Goal: Information Seeking & Learning: Learn about a topic

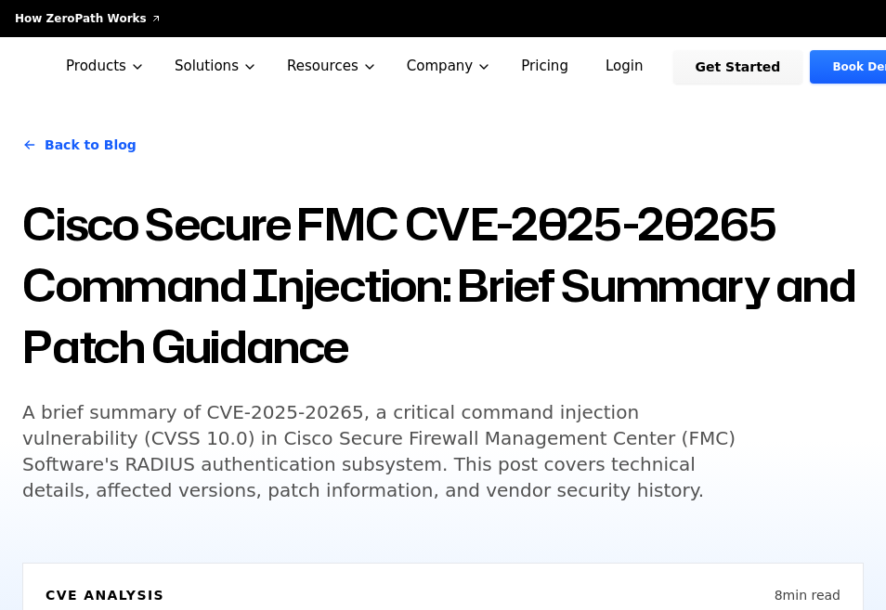
click at [400, 427] on h5 "A brief summary of CVE-2025-20265, a critical command injection vulnerability (…" at bounding box center [378, 451] width 713 height 104
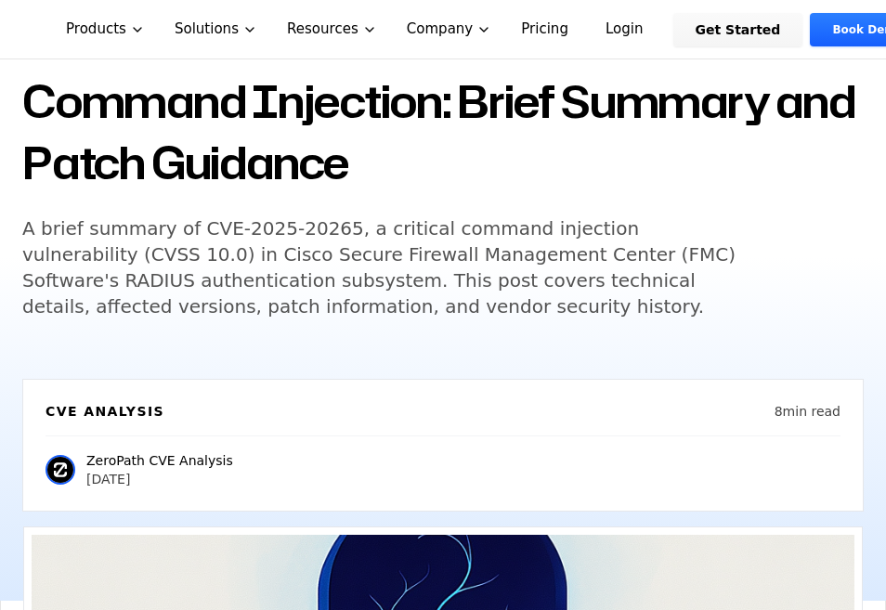
scroll to position [186, 0]
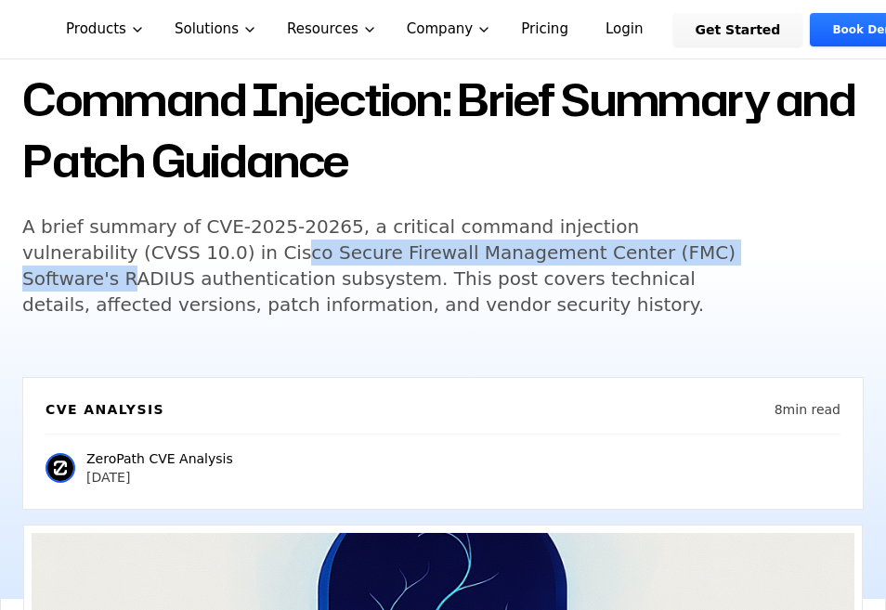
drag, startPoint x: 111, startPoint y: 255, endPoint x: 603, endPoint y: 255, distance: 491.5
click at [603, 255] on h5 "A brief summary of CVE-2025-20265, a critical command injection vulnerability (…" at bounding box center [378, 266] width 713 height 104
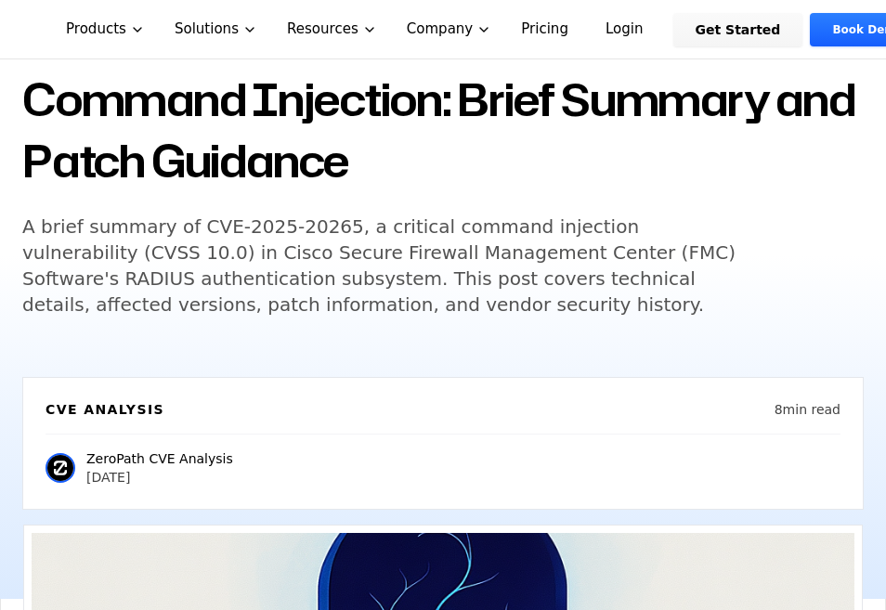
drag, startPoint x: 603, startPoint y: 255, endPoint x: 439, endPoint y: 280, distance: 166.3
click at [466, 280] on h5 "A brief summary of CVE-2025-20265, a critical command injection vulnerability (…" at bounding box center [378, 266] width 713 height 104
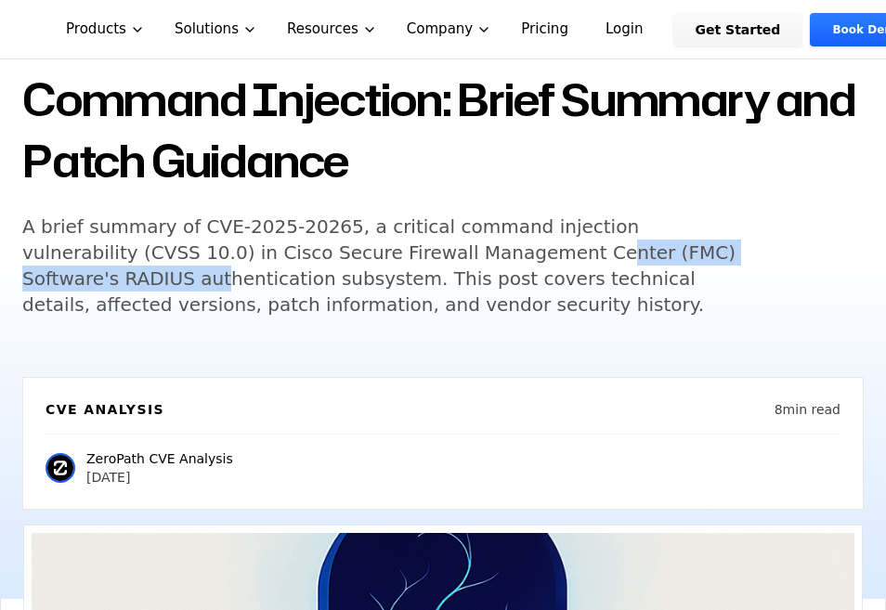
drag, startPoint x: 50, startPoint y: 280, endPoint x: 420, endPoint y: 242, distance: 371.6
click at [420, 242] on h5 "A brief summary of CVE-2025-20265, a critical command injection vulnerability (…" at bounding box center [378, 266] width 713 height 104
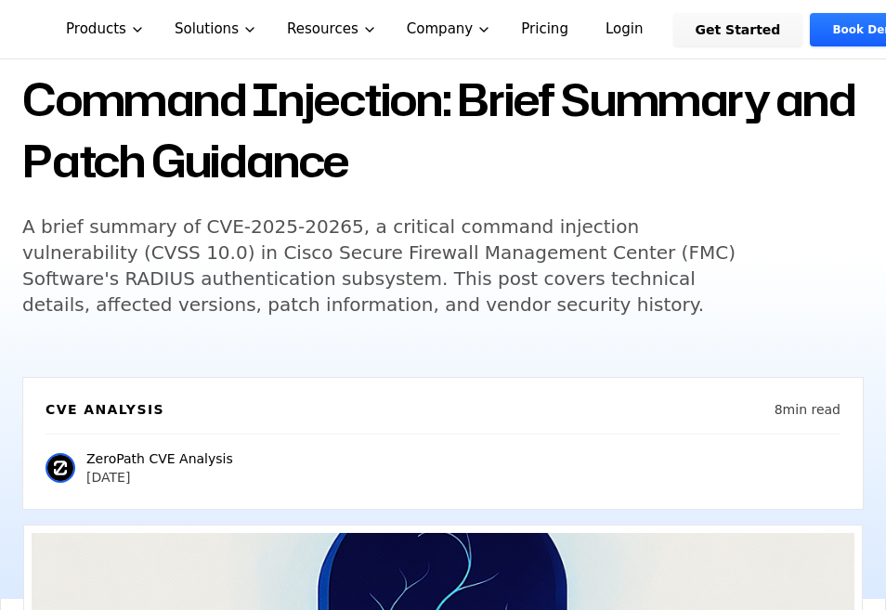
drag, startPoint x: 420, startPoint y: 242, endPoint x: 294, endPoint y: 264, distance: 128.1
click at [351, 260] on h5 "A brief summary of CVE-2025-20265, a critical command injection vulnerability (…" at bounding box center [378, 266] width 713 height 104
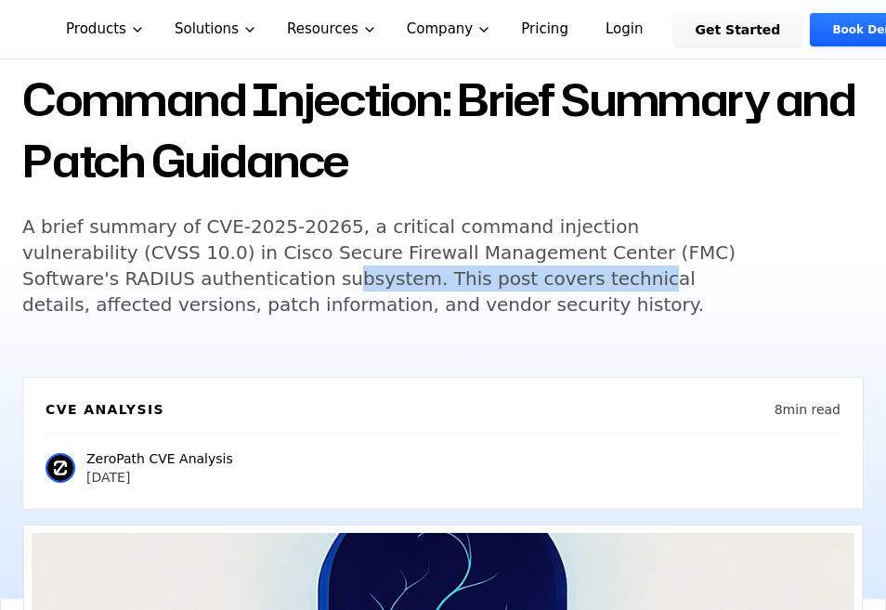
drag, startPoint x: 160, startPoint y: 272, endPoint x: 432, endPoint y: 273, distance: 272.2
click at [432, 273] on h5 "A brief summary of CVE-2025-20265, a critical command injection vulnerability (…" at bounding box center [378, 266] width 713 height 104
drag, startPoint x: 432, startPoint y: 273, endPoint x: 417, endPoint y: 275, distance: 15.0
click at [420, 275] on h5 "A brief summary of CVE-2025-20265, a critical command injection vulnerability (…" at bounding box center [378, 266] width 713 height 104
click at [405, 275] on h5 "A brief summary of CVE-2025-20265, a critical command injection vulnerability (…" at bounding box center [378, 266] width 713 height 104
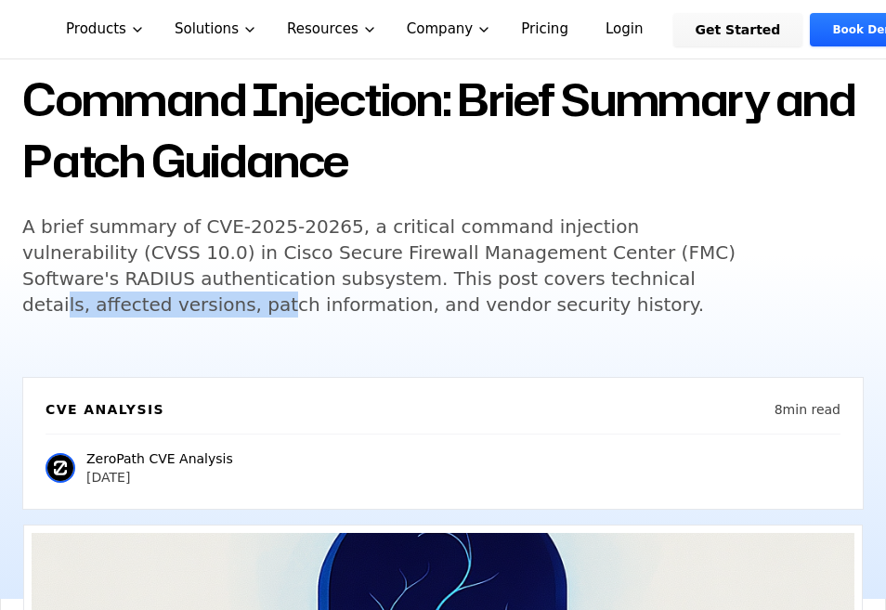
drag, startPoint x: 556, startPoint y: 275, endPoint x: 693, endPoint y: 275, distance: 136.6
click at [693, 275] on h5 "A brief summary of CVE-2025-20265, a critical command injection vulnerability (…" at bounding box center [378, 266] width 713 height 104
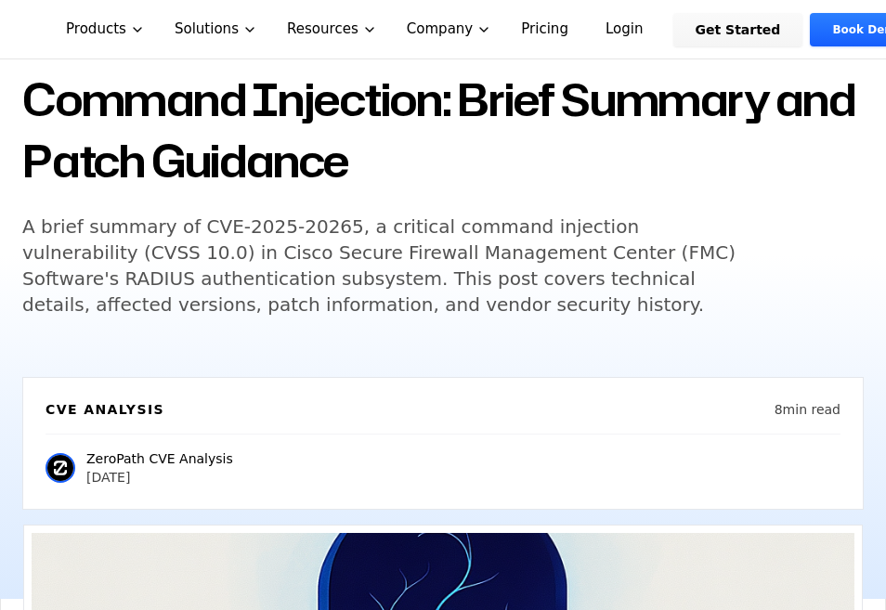
click at [53, 300] on h5 "A brief summary of CVE-2025-20265, a critical command injection vulnerability (…" at bounding box center [378, 266] width 713 height 104
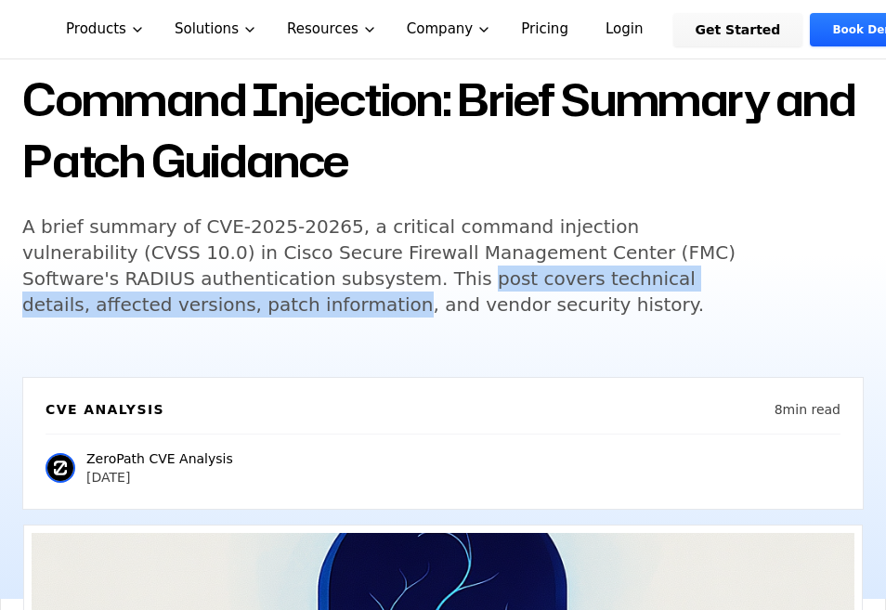
drag, startPoint x: 55, startPoint y: 304, endPoint x: 296, endPoint y: 289, distance: 242.0
click at [296, 289] on h5 "A brief summary of CVE-2025-20265, a critical command injection vulnerability (…" at bounding box center [378, 266] width 713 height 104
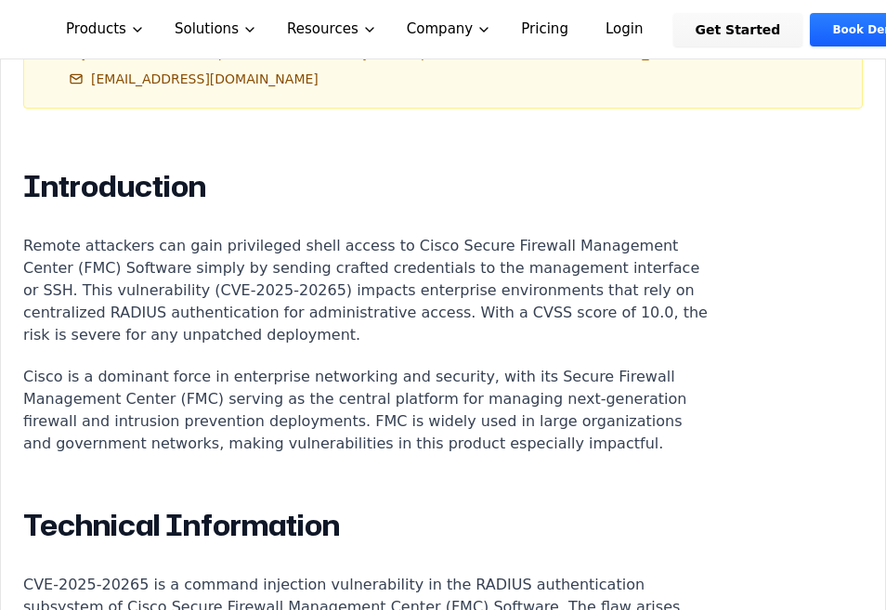
scroll to position [1394, 0]
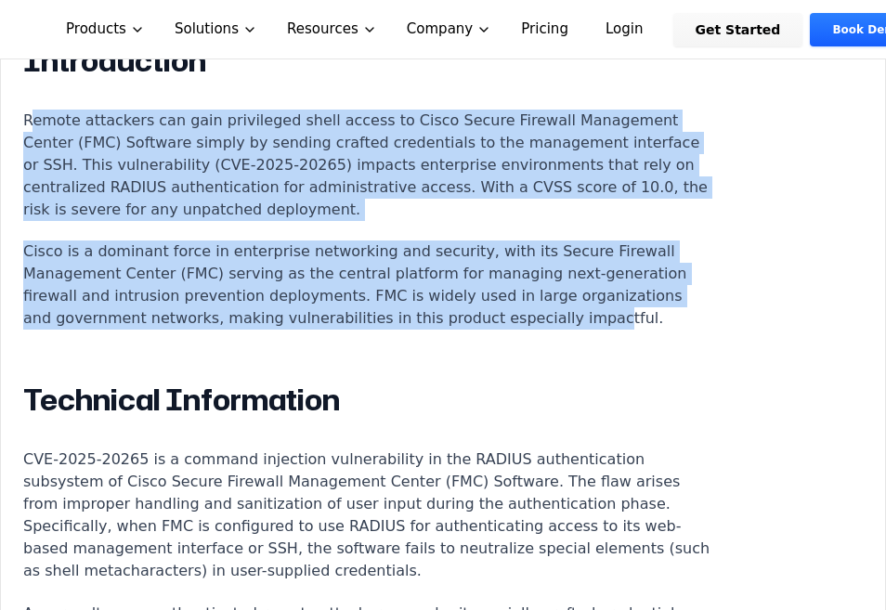
drag, startPoint x: 32, startPoint y: 109, endPoint x: 553, endPoint y: 302, distance: 555.9
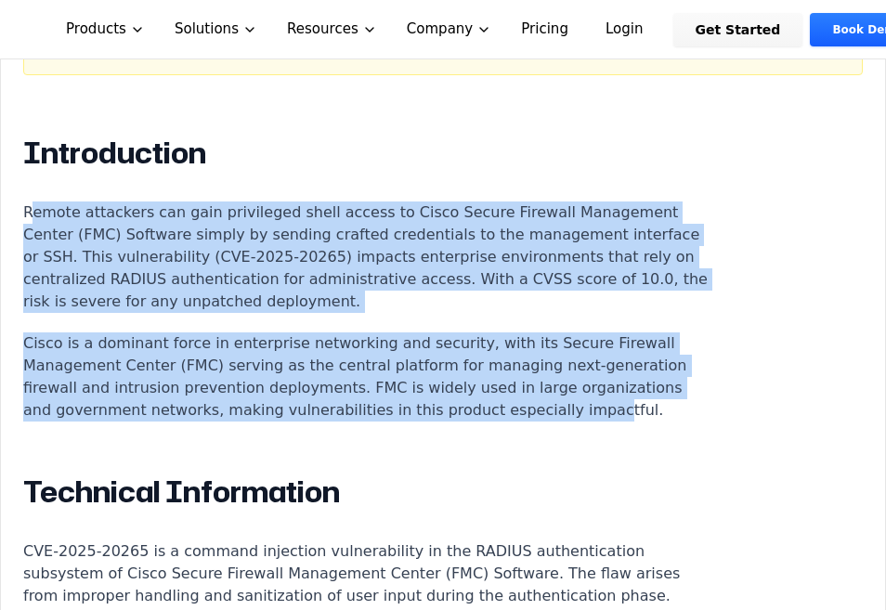
scroll to position [1301, 0]
click at [303, 334] on p "Cisco is a dominant force in enterprise networking and security, with its Secur…" at bounding box center [368, 378] width 691 height 89
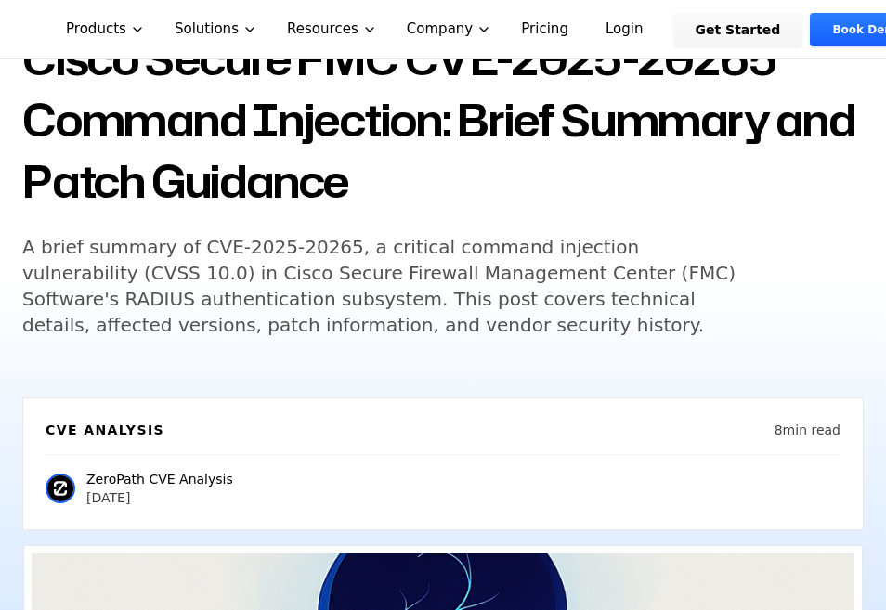
scroll to position [0, 0]
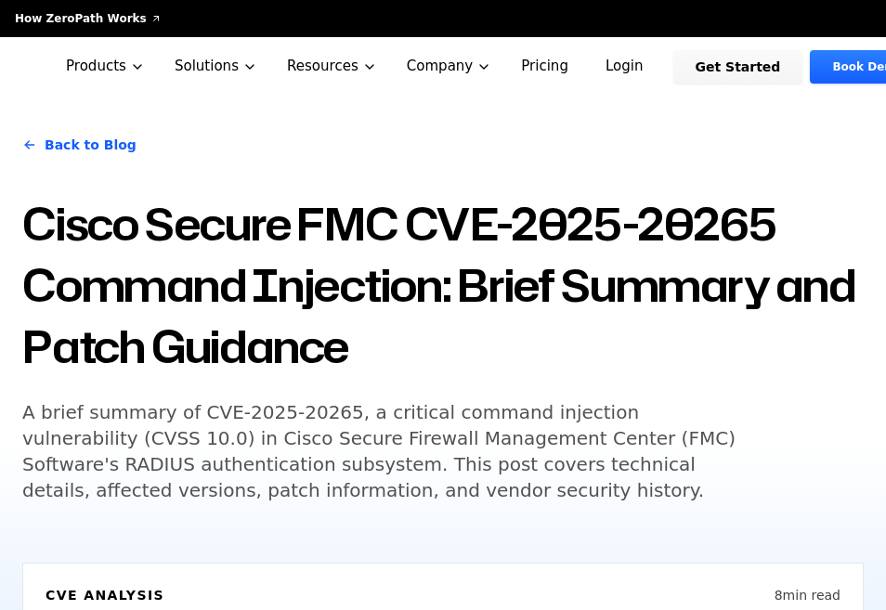
click at [20, 221] on div "Back to Blog Cisco Secure FMC CVE-2025-20265 Command Injection: Brief Summary a…" at bounding box center [443, 441] width 886 height 688
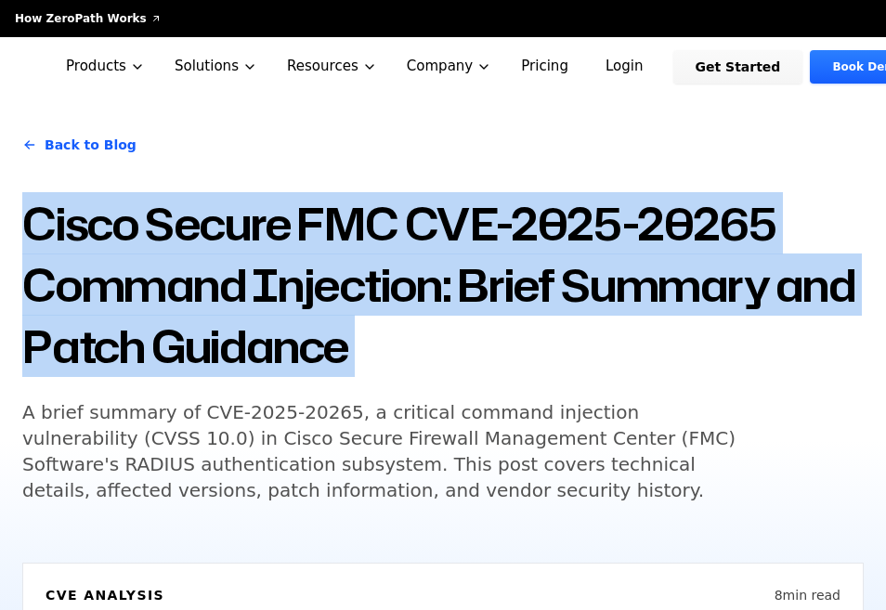
drag, startPoint x: 20, startPoint y: 221, endPoint x: 613, endPoint y: 331, distance: 602.8
click at [613, 331] on div "Back to Blog Cisco Secure FMC CVE-2025-20265 Command Injection: Brief Summary a…" at bounding box center [443, 441] width 886 height 688
drag, startPoint x: 613, startPoint y: 331, endPoint x: 476, endPoint y: 355, distance: 139.6
click at [476, 355] on h1 "Cisco Secure FMC CVE-2025-20265 Command Injection: Brief Summary and Patch Guid…" at bounding box center [443, 285] width 842 height 184
drag, startPoint x: 475, startPoint y: 355, endPoint x: 56, endPoint y: 230, distance: 437.1
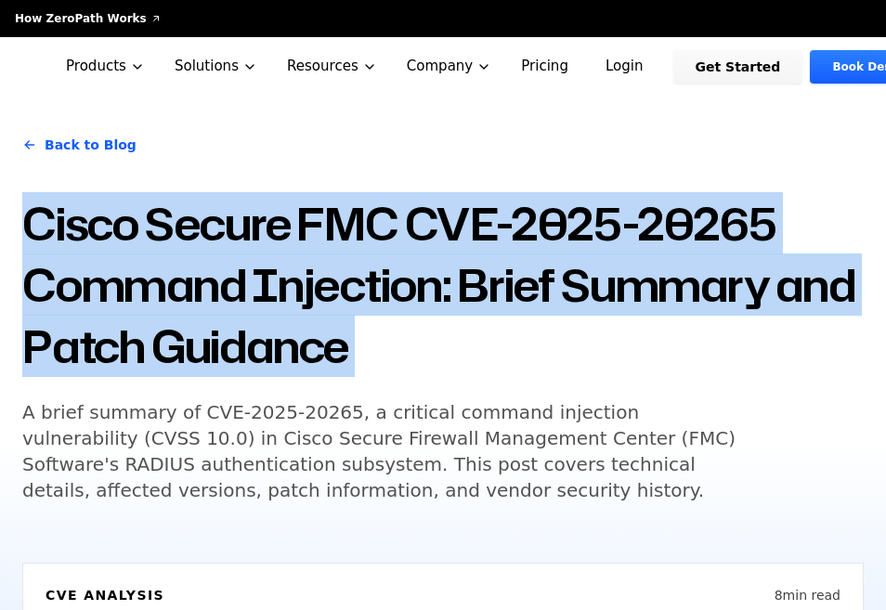
click at [56, 230] on h1 "Cisco Secure FMC CVE-2025-20265 Command Injection: Brief Summary and Patch Guid…" at bounding box center [443, 285] width 842 height 184
drag, startPoint x: 56, startPoint y: 230, endPoint x: 517, endPoint y: 321, distance: 469.7
click at [517, 321] on h1 "Cisco Secure FMC CVE-2025-20265 Command Injection: Brief Summary and Patch Guid…" at bounding box center [443, 285] width 842 height 184
drag, startPoint x: 517, startPoint y: 321, endPoint x: 508, endPoint y: 334, distance: 14.7
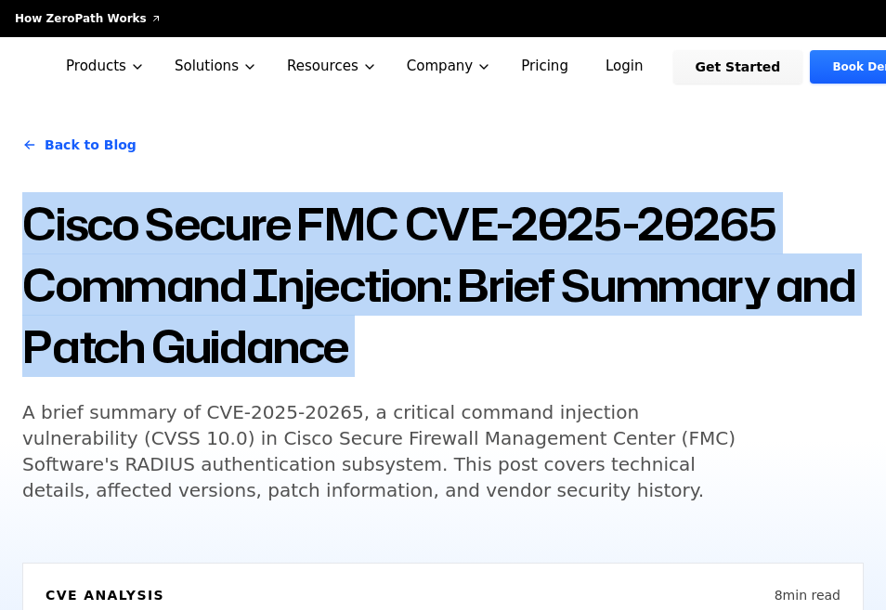
click at [508, 334] on h1 "Cisco Secure FMC CVE-2025-20265 Command Injection: Brief Summary and Patch Guid…" at bounding box center [443, 285] width 842 height 184
drag, startPoint x: 469, startPoint y: 351, endPoint x: 28, endPoint y: 228, distance: 458.3
click at [28, 228] on h1 "Cisco Secure FMC CVE-2025-20265 Command Injection: Brief Summary and Patch Guid…" at bounding box center [443, 285] width 842 height 184
drag, startPoint x: 28, startPoint y: 228, endPoint x: 386, endPoint y: 337, distance: 374.1
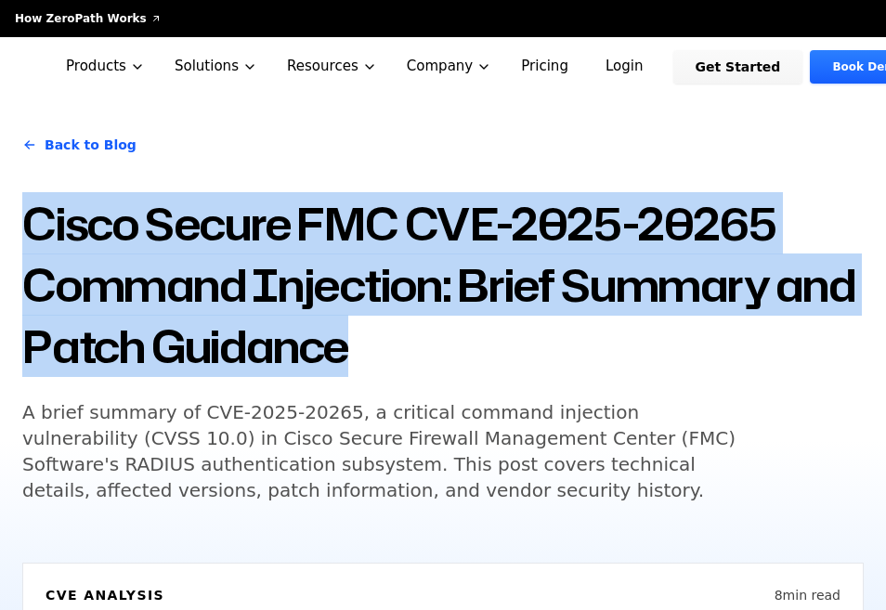
click at [386, 337] on h1 "Cisco Secure FMC CVE-2025-20265 Command Injection: Brief Summary and Patch Guid…" at bounding box center [443, 285] width 842 height 184
drag, startPoint x: 386, startPoint y: 337, endPoint x: 394, endPoint y: 360, distance: 23.8
click at [394, 360] on h1 "Cisco Secure FMC CVE-2025-20265 Command Injection: Brief Summary and Patch Guid…" at bounding box center [443, 285] width 842 height 184
drag, startPoint x: 394, startPoint y: 360, endPoint x: 74, endPoint y: 238, distance: 342.0
click at [74, 238] on h1 "Cisco Secure FMC CVE-2025-20265 Command Injection: Brief Summary and Patch Guid…" at bounding box center [443, 285] width 842 height 184
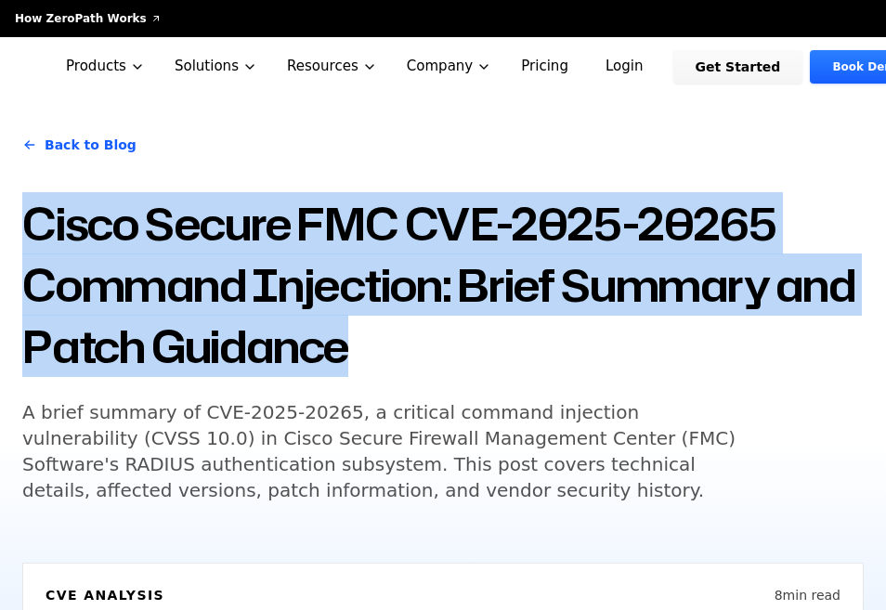
click at [74, 238] on h1 "Cisco Secure FMC CVE-2025-20265 Command Injection: Brief Summary and Patch Guid…" at bounding box center [443, 285] width 842 height 184
drag, startPoint x: 73, startPoint y: 236, endPoint x: 400, endPoint y: 339, distance: 342.9
click at [400, 339] on h1 "Cisco Secure FMC CVE-2025-20265 Command Injection: Brief Summary and Patch Guid…" at bounding box center [443, 285] width 842 height 184
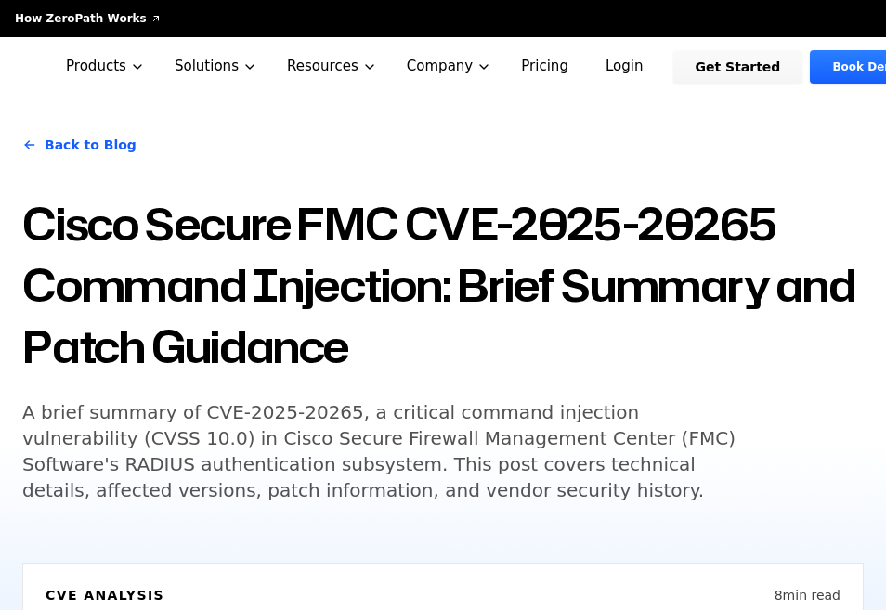
click at [403, 346] on h1 "Cisco Secure FMC CVE-2025-20265 Command Injection: Brief Summary and Patch Guid…" at bounding box center [443, 285] width 842 height 184
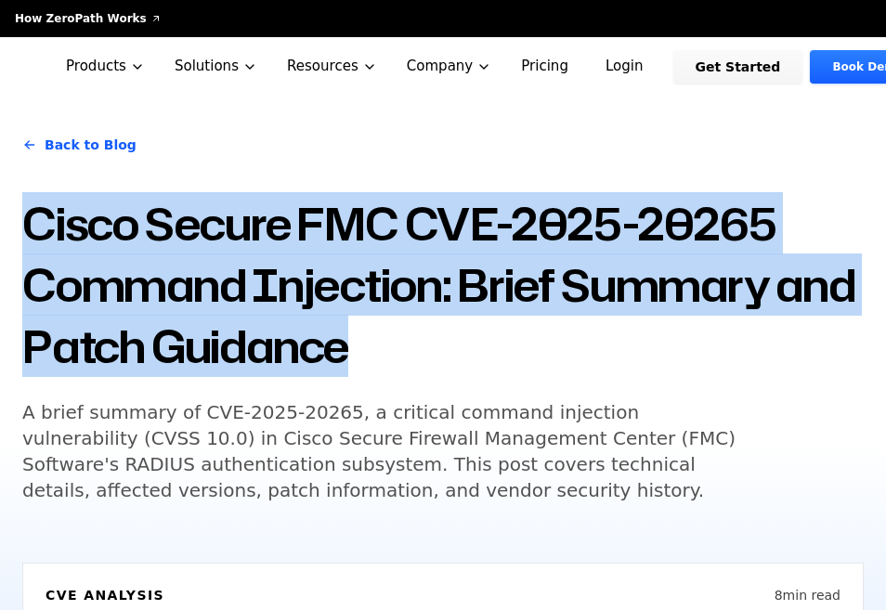
drag, startPoint x: 403, startPoint y: 346, endPoint x: 47, endPoint y: 229, distance: 374.3
click at [47, 229] on h1 "Cisco Secure FMC CVE-2025-20265 Command Injection: Brief Summary and Patch Guid…" at bounding box center [443, 285] width 842 height 184
drag, startPoint x: 47, startPoint y: 229, endPoint x: 340, endPoint y: 339, distance: 312.5
click at [340, 339] on h1 "Cisco Secure FMC CVE-2025-20265 Command Injection: Brief Summary and Patch Guid…" at bounding box center [443, 285] width 842 height 184
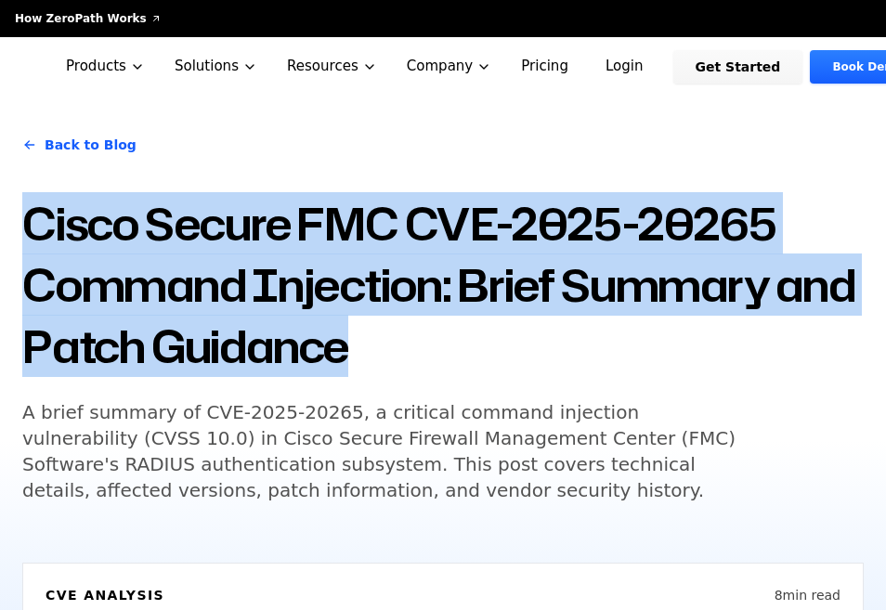
drag, startPoint x: 340, startPoint y: 339, endPoint x: 380, endPoint y: 357, distance: 43.7
click at [380, 357] on h1 "Cisco Secure FMC CVE-2025-20265 Command Injection: Brief Summary and Patch Guid…" at bounding box center [443, 285] width 842 height 184
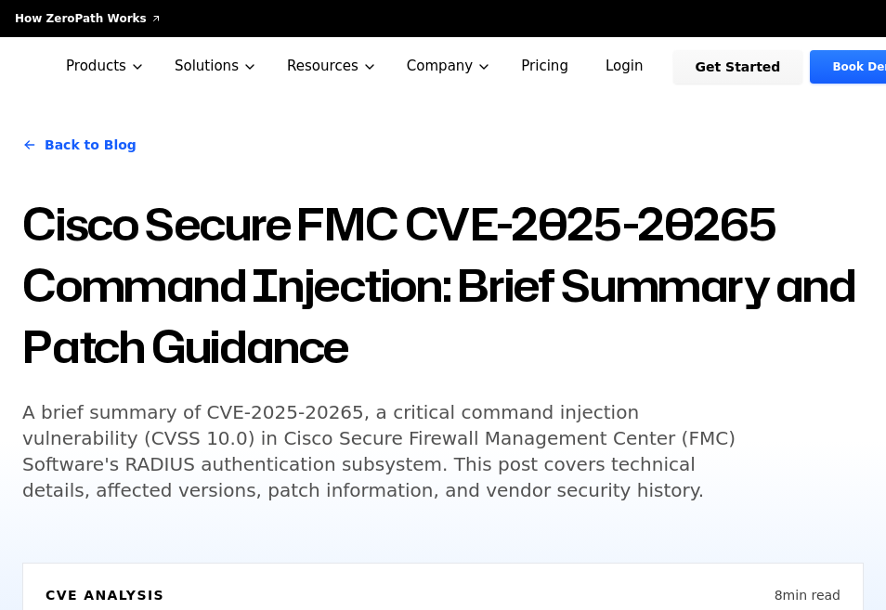
click at [412, 357] on h1 "Cisco Secure FMC CVE-2025-20265 Command Injection: Brief Summary and Patch Guid…" at bounding box center [443, 285] width 842 height 184
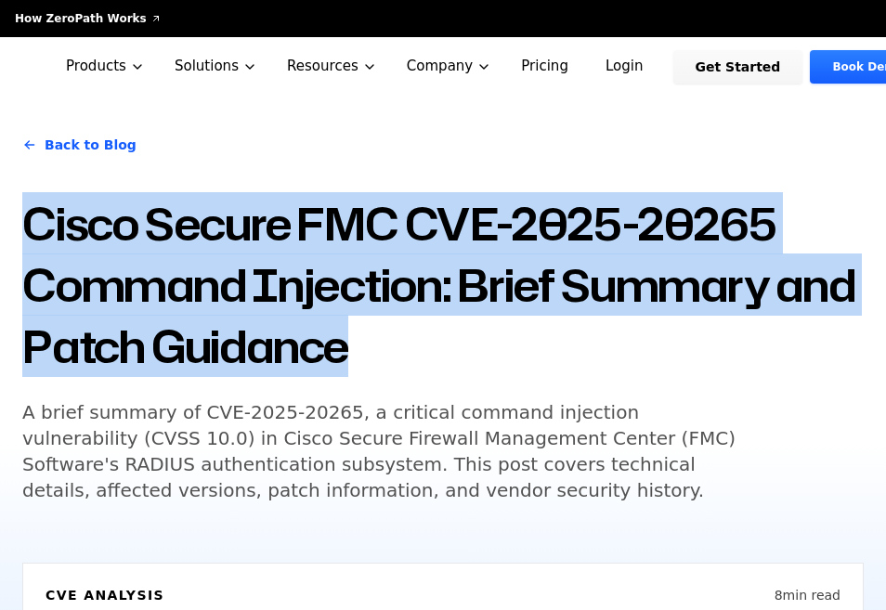
drag, startPoint x: 412, startPoint y: 357, endPoint x: 83, endPoint y: 232, distance: 352.5
click at [83, 232] on h1 "Cisco Secure FMC CVE-2025-20265 Command Injection: Brief Summary and Patch Guid…" at bounding box center [443, 285] width 842 height 184
drag, startPoint x: 81, startPoint y: 232, endPoint x: 308, endPoint y: 339, distance: 251.4
click at [308, 339] on h1 "Cisco Secure FMC CVE-2025-20265 Command Injection: Brief Summary and Patch Guid…" at bounding box center [443, 285] width 842 height 184
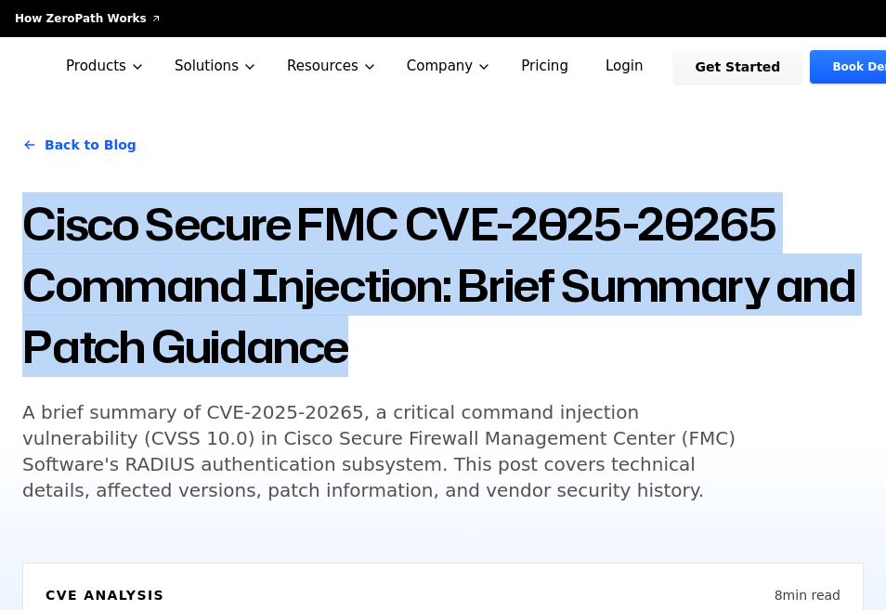
click at [308, 339] on h1 "Cisco Secure FMC CVE-2025-20265 Command Injection: Brief Summary and Patch Guid…" at bounding box center [443, 285] width 842 height 184
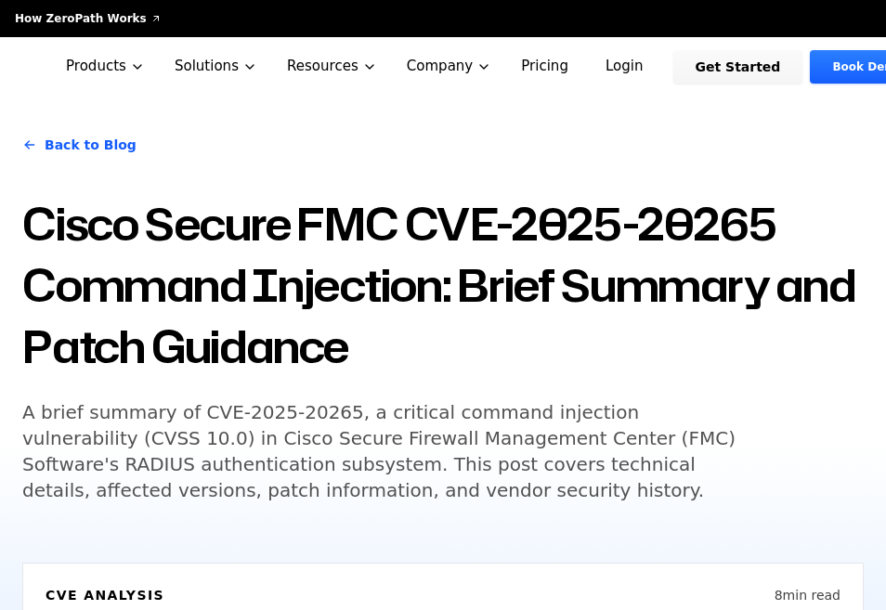
click at [439, 354] on h1 "Cisco Secure FMC CVE-2025-20265 Command Injection: Brief Summary and Patch Guid…" at bounding box center [443, 285] width 842 height 184
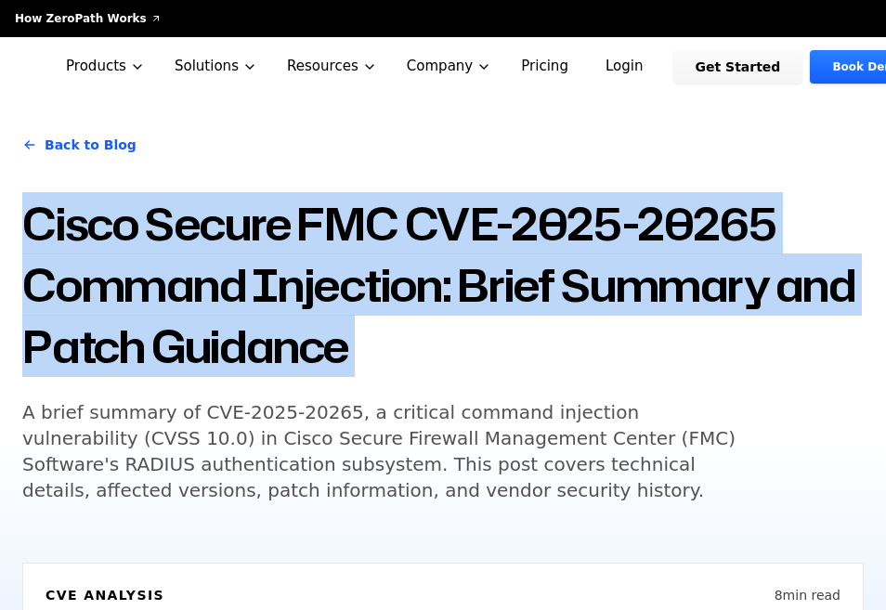
drag, startPoint x: 439, startPoint y: 354, endPoint x: 80, endPoint y: 246, distance: 375.3
click at [80, 246] on h1 "Cisco Secure FMC CVE-2025-20265 Command Injection: Brief Summary and Patch Guid…" at bounding box center [443, 285] width 842 height 184
click at [80, 245] on h1 "Cisco Secure FMC CVE-2025-20265 Command Injection: Brief Summary and Patch Guid…" at bounding box center [443, 285] width 842 height 184
drag, startPoint x: 78, startPoint y: 245, endPoint x: 334, endPoint y: 345, distance: 274.1
click at [334, 345] on h1 "Cisco Secure FMC CVE-2025-20265 Command Injection: Brief Summary and Patch Guid…" at bounding box center [443, 285] width 842 height 184
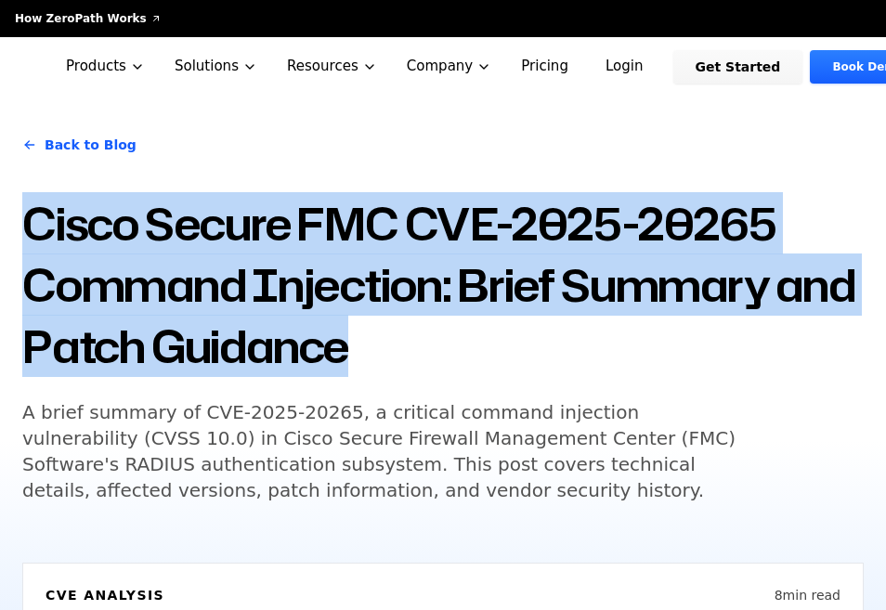
click at [334, 345] on h1 "Cisco Secure FMC CVE-2025-20265 Command Injection: Brief Summary and Patch Guid…" at bounding box center [443, 285] width 842 height 184
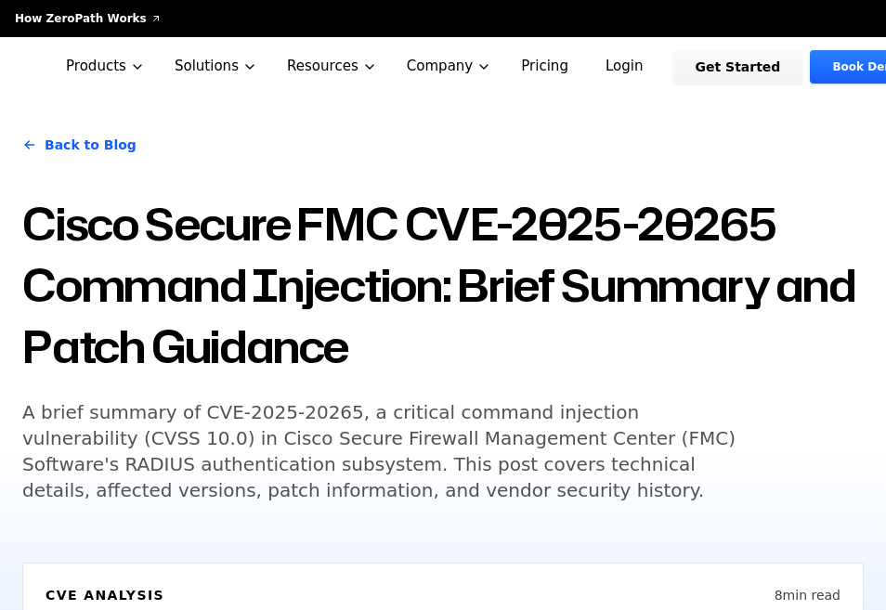
click at [419, 361] on h1 "Cisco Secure FMC CVE-2025-20265 Command Injection: Brief Summary and Patch Guid…" at bounding box center [443, 285] width 842 height 184
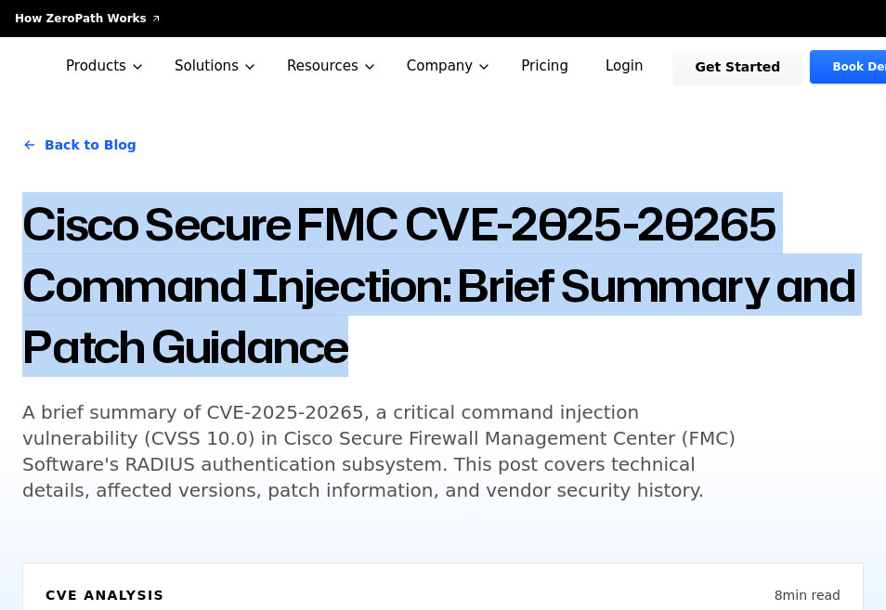
drag, startPoint x: 419, startPoint y: 361, endPoint x: 82, endPoint y: 238, distance: 359.2
click at [82, 238] on h1 "Cisco Secure FMC CVE-2025-20265 Command Injection: Brief Summary and Patch Guid…" at bounding box center [443, 285] width 842 height 184
click at [85, 242] on h1 "Cisco Secure FMC CVE-2025-20265 Command Injection: Brief Summary and Patch Guid…" at bounding box center [443, 285] width 842 height 184
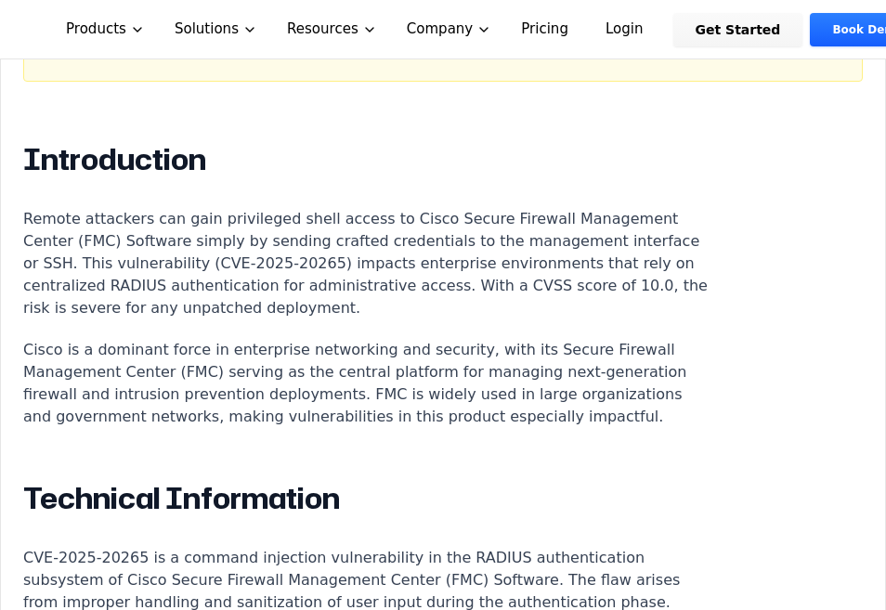
scroll to position [1301, 0]
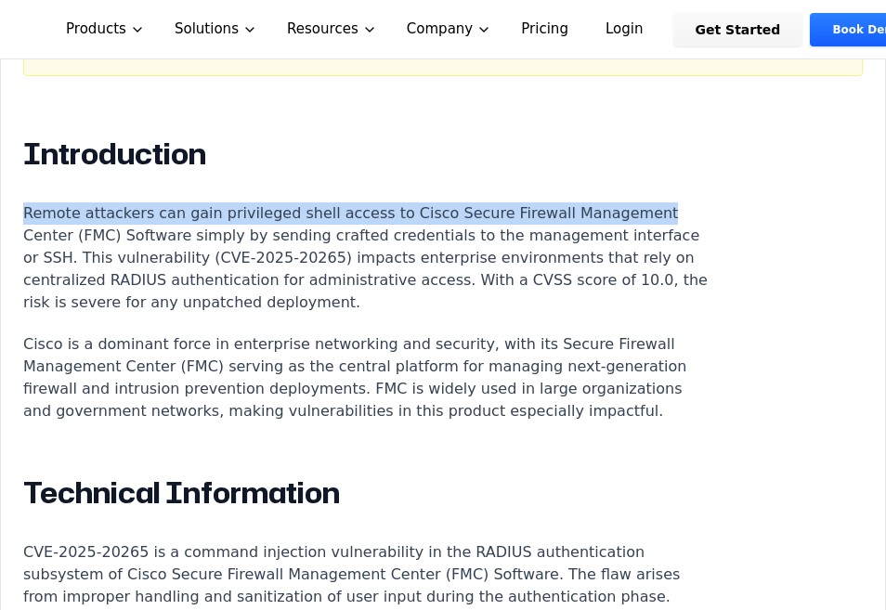
drag, startPoint x: 19, startPoint y: 199, endPoint x: 654, endPoint y: 190, distance: 635.5
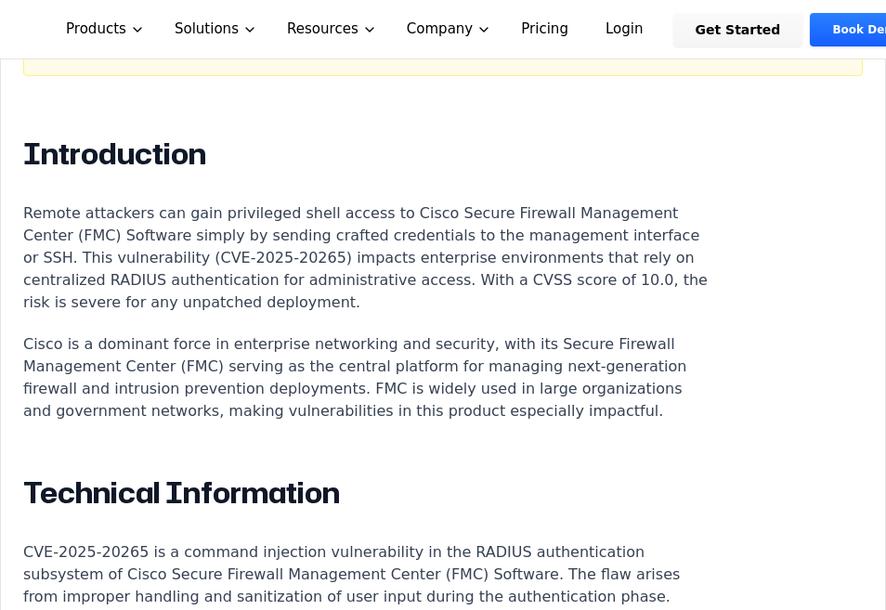
click at [280, 242] on p "Remote attackers can gain privileged shell access to Cisco Secure Firewall Mana…" at bounding box center [368, 258] width 691 height 111
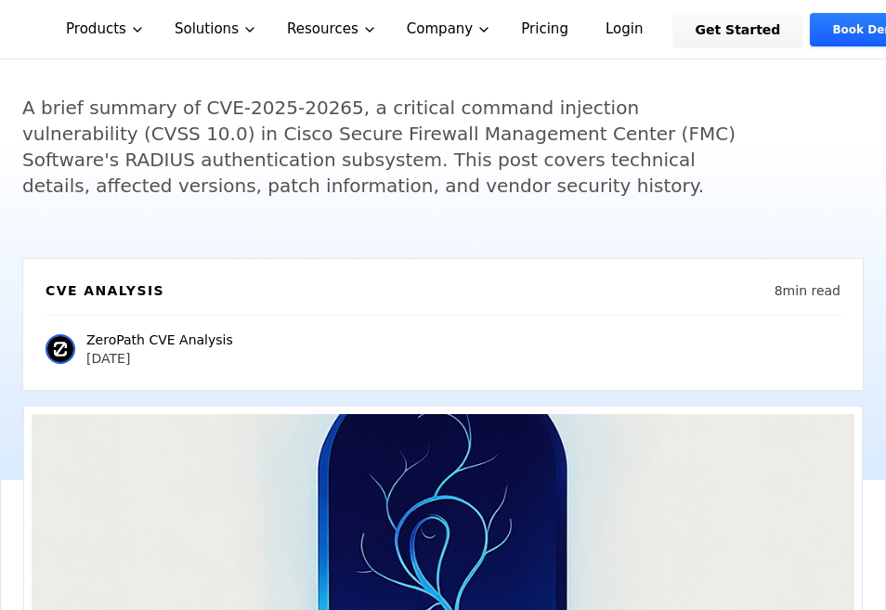
scroll to position [0, 0]
